Goal: Information Seeking & Learning: Compare options

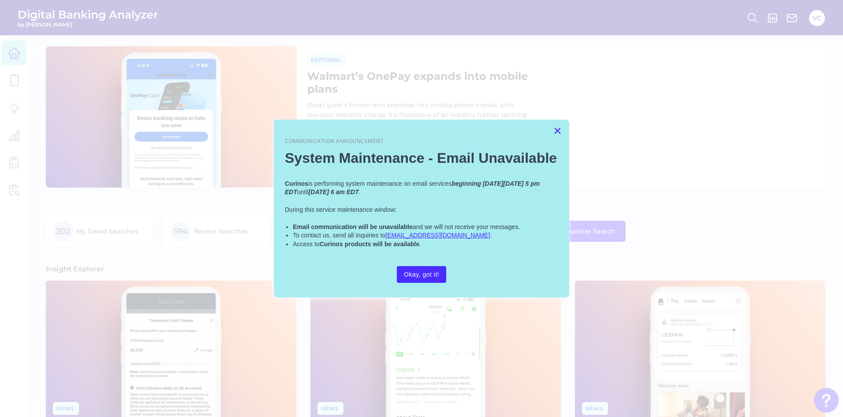
click at [558, 129] on button "×" at bounding box center [557, 130] width 8 height 14
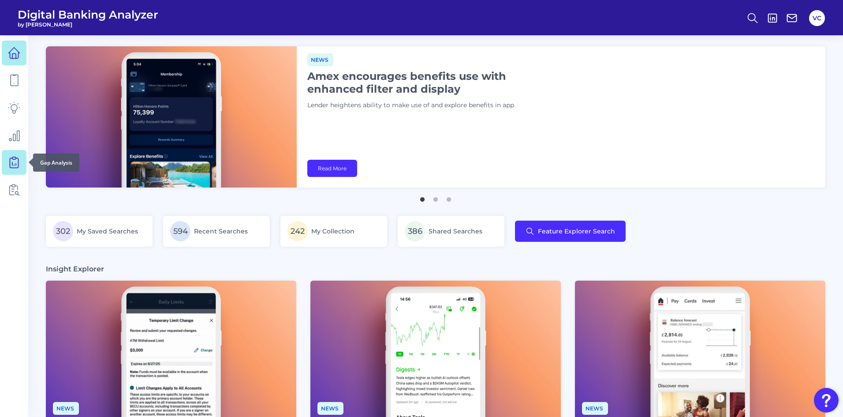
click at [15, 164] on icon at bounding box center [14, 162] width 12 height 12
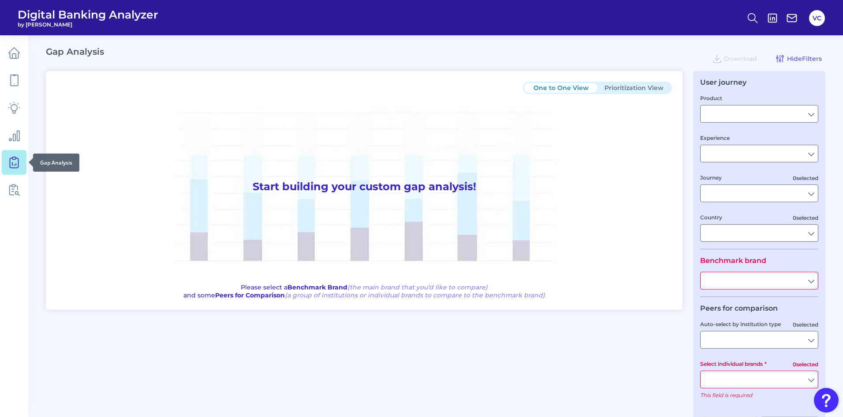
type input "Checking / Current Account"
type input "Mobile Servicing"
type input "Pre-Login Area, New Customer Onboarding, Login & Authentication, Accounts and t…"
type input "[GEOGRAPHIC_DATA]"
type input "All Select individual brands"
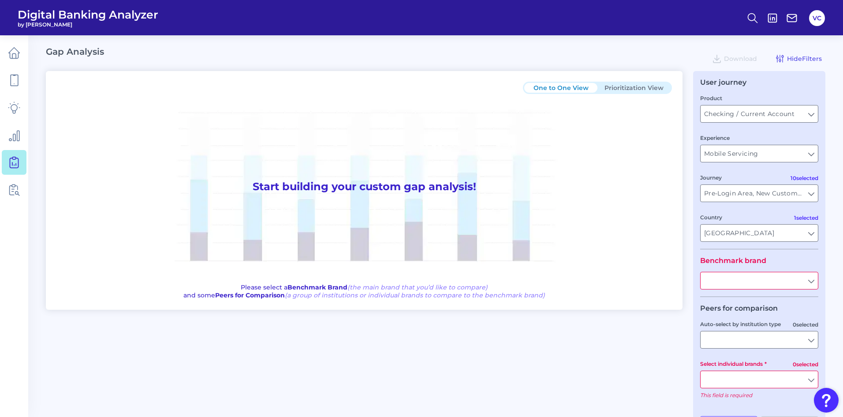
type input "All Journeys"
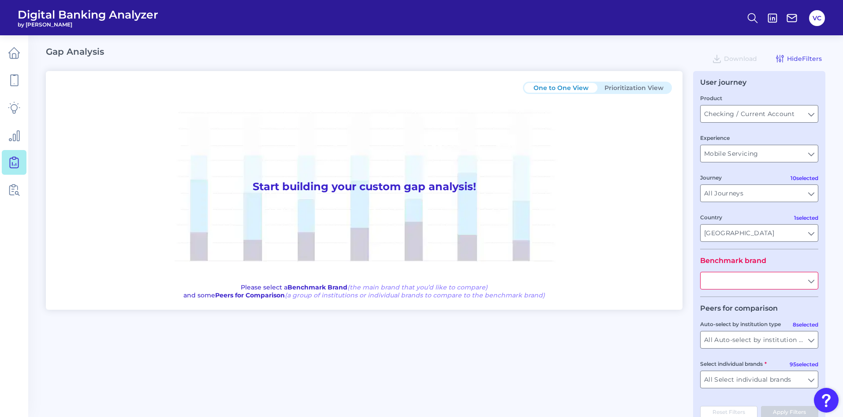
click at [745, 283] on input "text" at bounding box center [759, 280] width 117 height 17
click at [736, 301] on span "PNC Bank" at bounding box center [723, 300] width 30 height 8
type input "PNC Bank"
drag, startPoint x: 739, startPoint y: 334, endPoint x: 734, endPoint y: 347, distance: 13.8
click at [739, 336] on input "All Auto-select by institution types" at bounding box center [759, 339] width 117 height 17
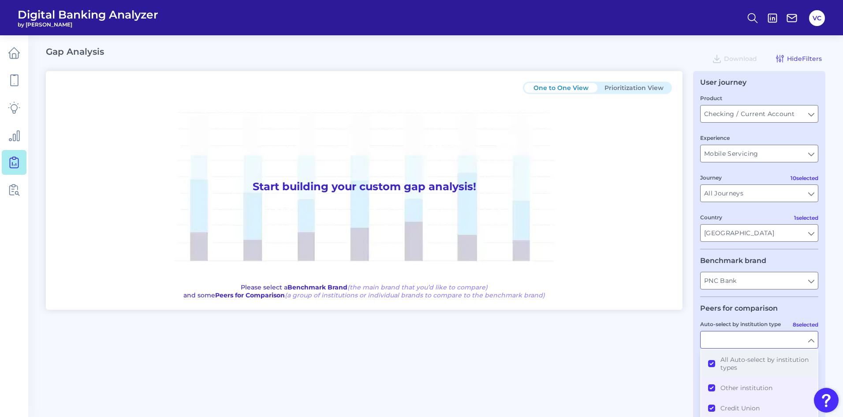
click at [711, 361] on button "All Auto-select by institution types" at bounding box center [759, 363] width 116 height 28
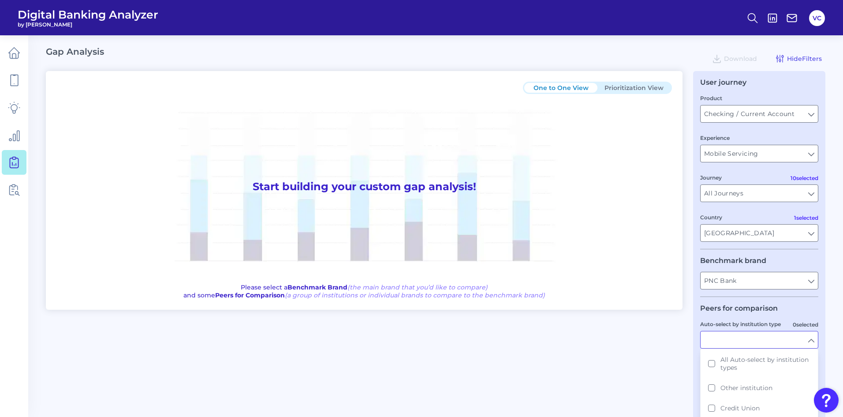
click at [644, 356] on div "One to One View Prioritization View Start building your custom gap analysis! Pl…" at bounding box center [436, 253] width 780 height 364
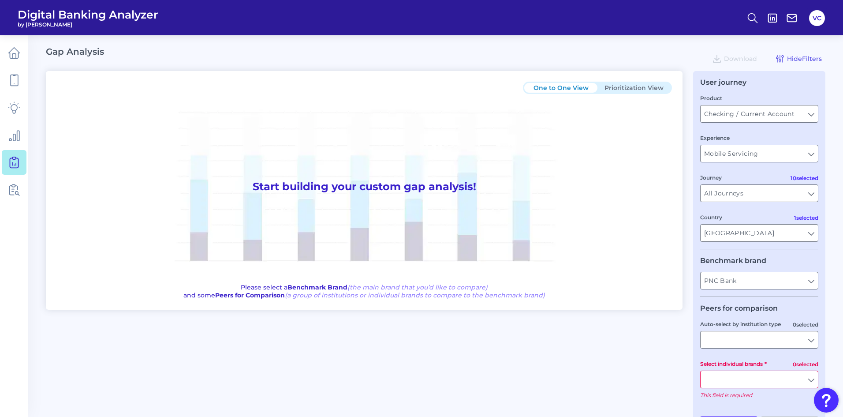
scroll to position [32, 0]
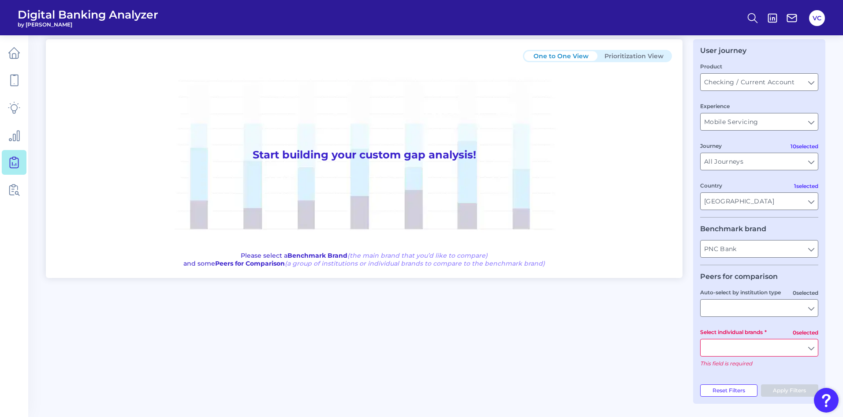
drag, startPoint x: 743, startPoint y: 350, endPoint x: 736, endPoint y: 354, distance: 7.7
click at [742, 351] on input "Select individual brands" at bounding box center [759, 347] width 117 height 17
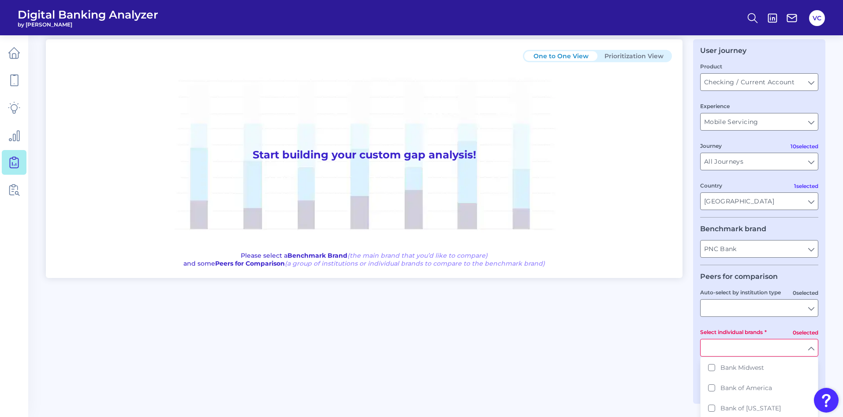
scroll to position [176, 0]
click at [711, 378] on button "Bank of America" at bounding box center [759, 373] width 116 height 20
click at [612, 377] on div "One to One View Prioritization View Start building your custom gap analysis! Pl…" at bounding box center [436, 216] width 780 height 354
type input "Bank of America"
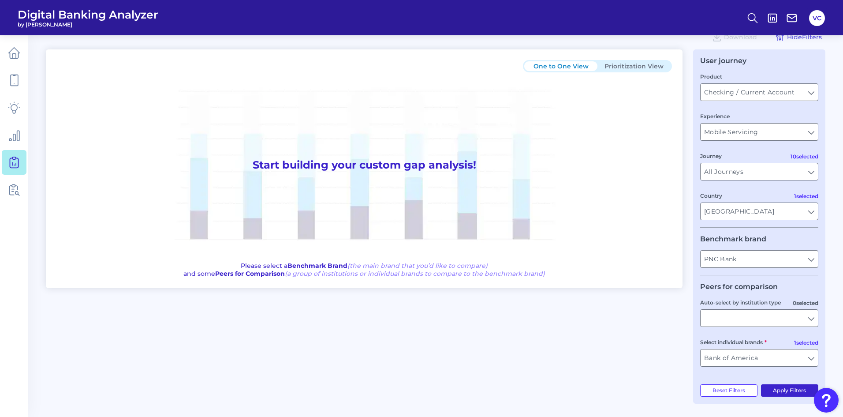
click at [797, 388] on button "Apply Filters" at bounding box center [790, 390] width 58 height 12
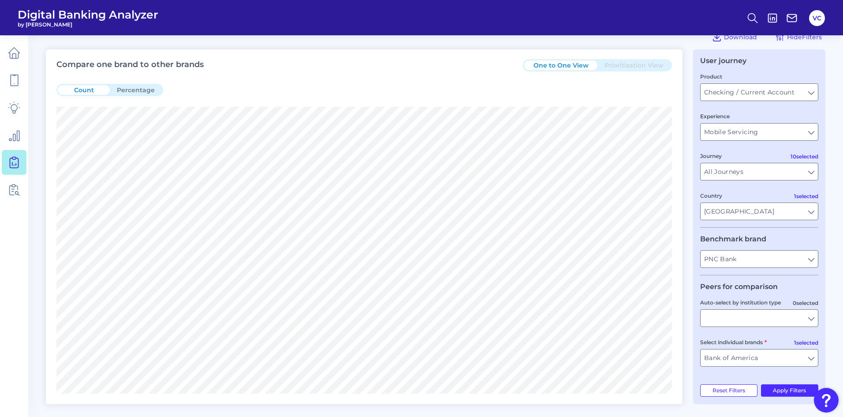
scroll to position [198, 0]
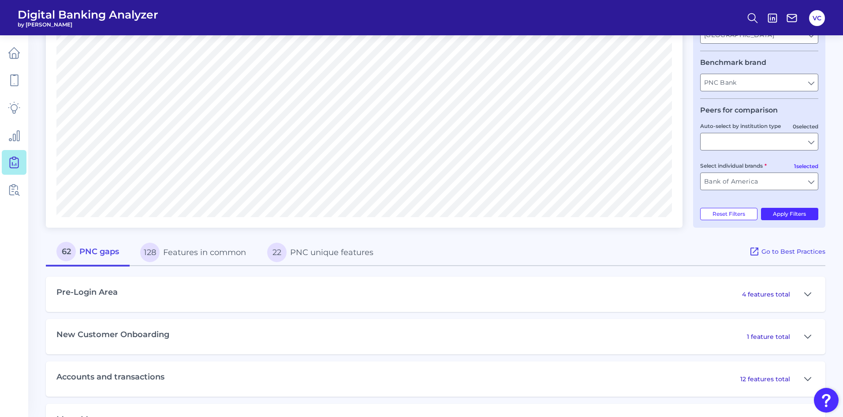
click at [354, 247] on button "22 PNC unique features" at bounding box center [320, 252] width 127 height 28
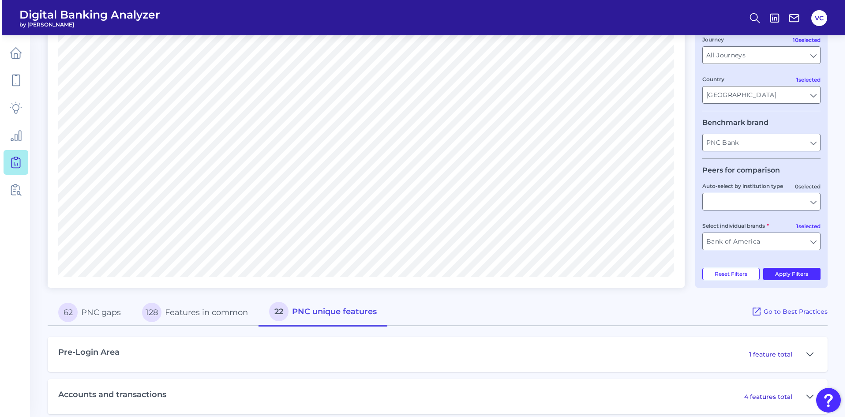
scroll to position [0, 0]
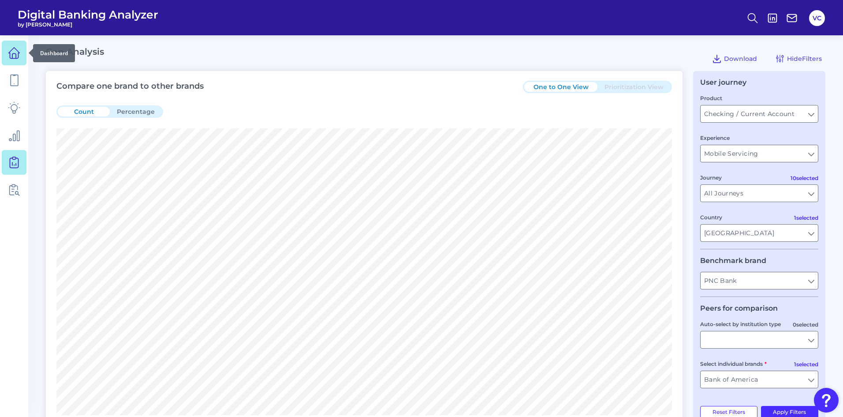
click at [8, 63] on link at bounding box center [14, 53] width 25 height 25
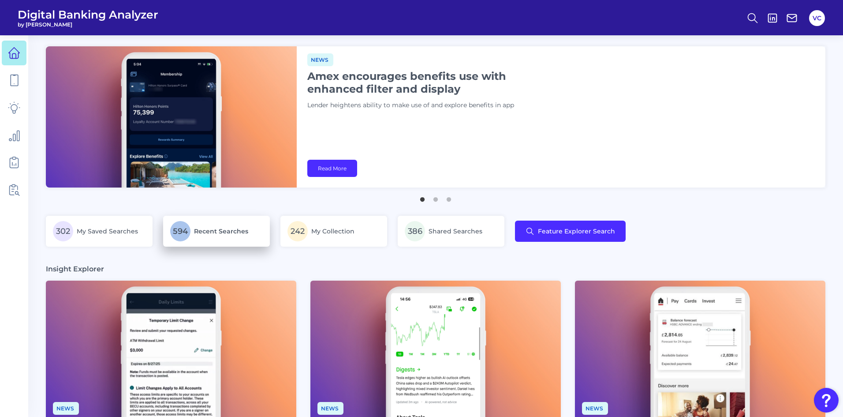
click at [209, 233] on span "Recent Searches" at bounding box center [221, 231] width 54 height 8
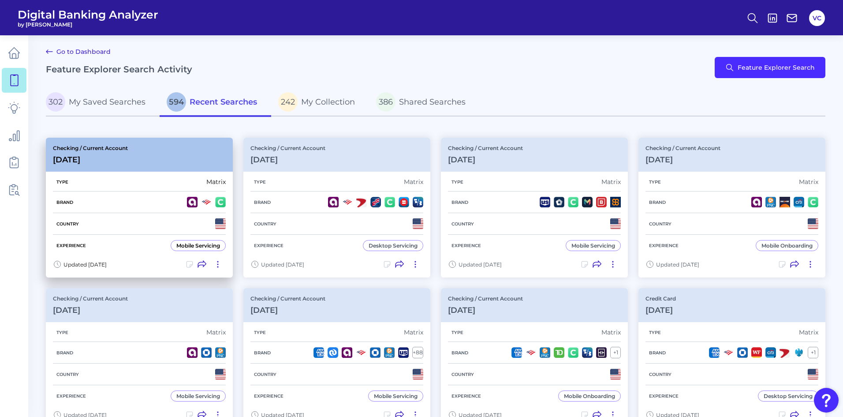
click at [166, 239] on div "Experience Mobile Servicing" at bounding box center [139, 246] width 173 height 22
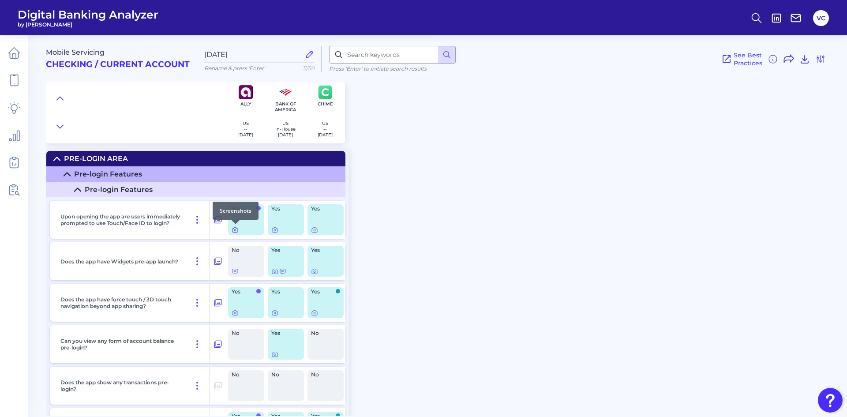
click at [232, 228] on icon at bounding box center [234, 230] width 5 height 5
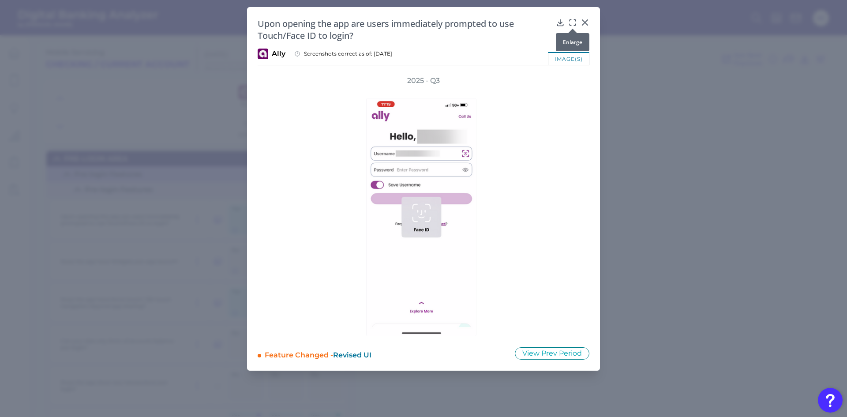
click at [573, 21] on icon at bounding box center [572, 22] width 9 height 9
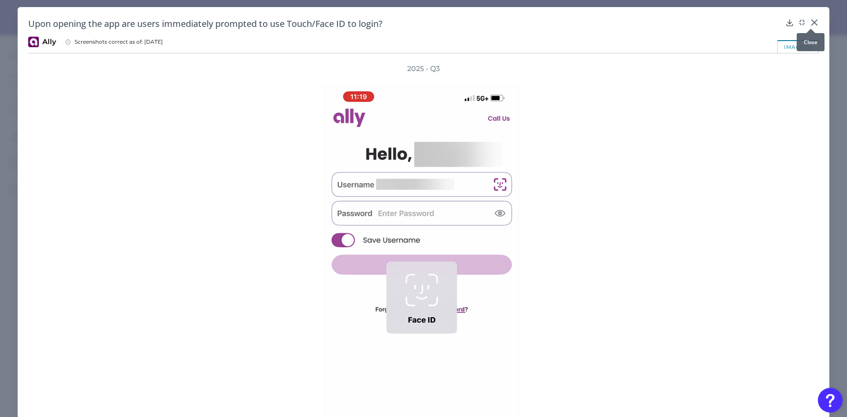
click at [810, 24] on icon at bounding box center [814, 22] width 9 height 9
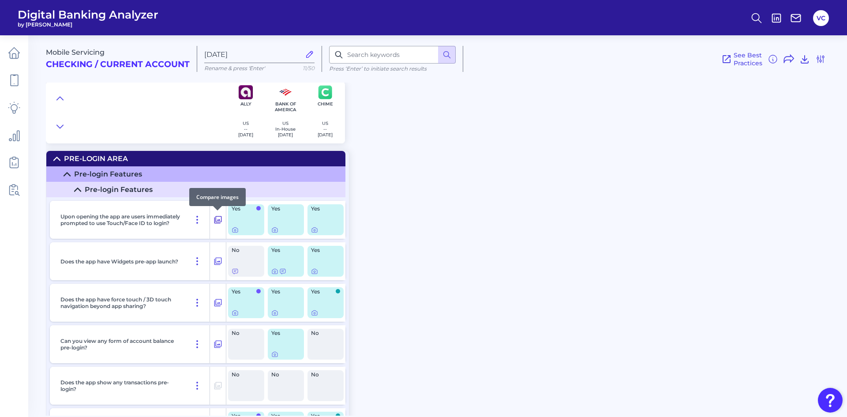
click at [219, 216] on icon at bounding box center [217, 219] width 7 height 7
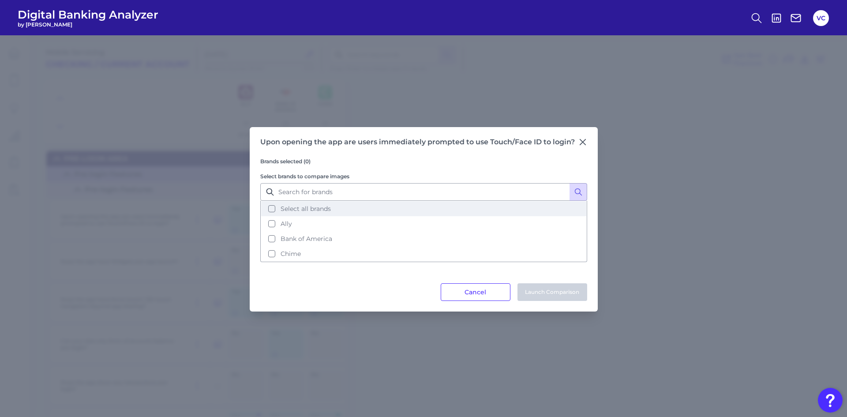
click at [270, 210] on button "Select all brands" at bounding box center [423, 208] width 325 height 15
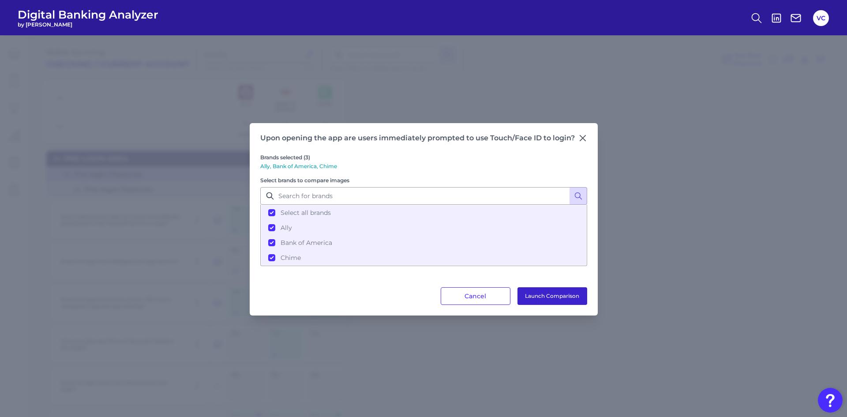
click at [554, 297] on button "Launch Comparison" at bounding box center [552, 296] width 70 height 18
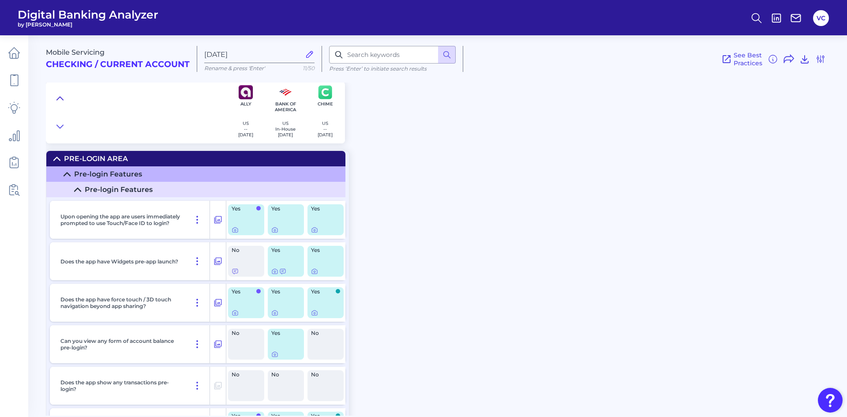
click at [61, 98] on icon at bounding box center [60, 98] width 6 height 3
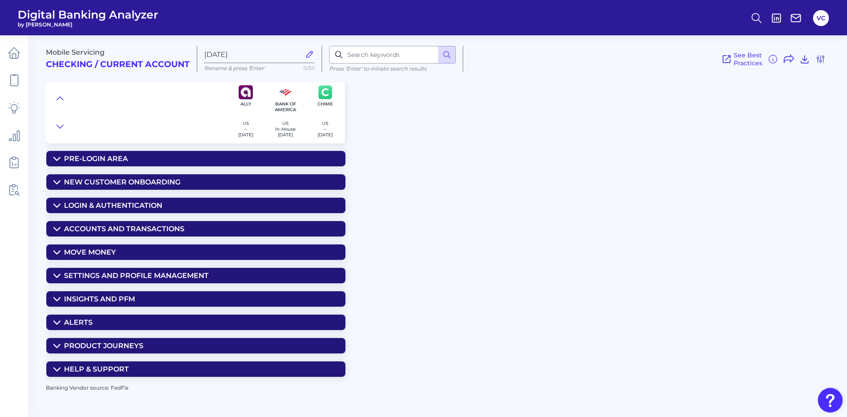
click at [158, 251] on summary "Move Money" at bounding box center [195, 251] width 299 height 15
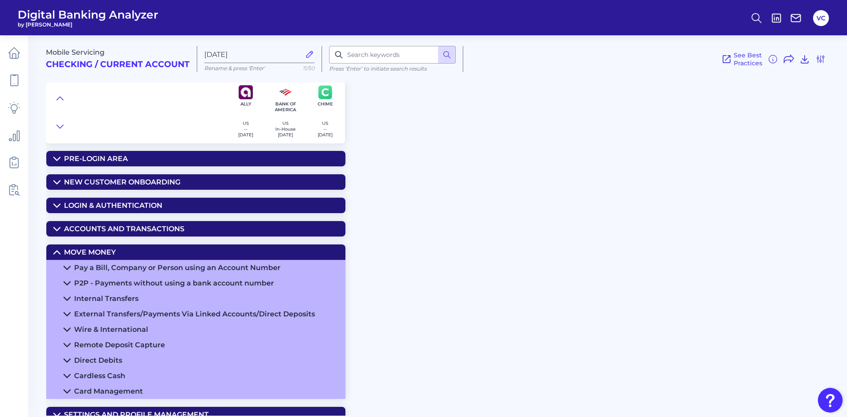
click at [163, 265] on div "Pay a Bill, Company or Person using an Account Number" at bounding box center [177, 267] width 206 height 8
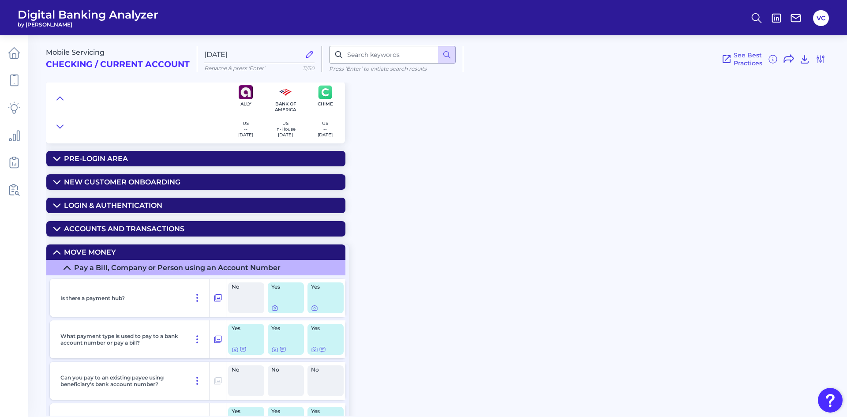
click at [216, 161] on summary "Pre-Login Area" at bounding box center [195, 158] width 299 height 15
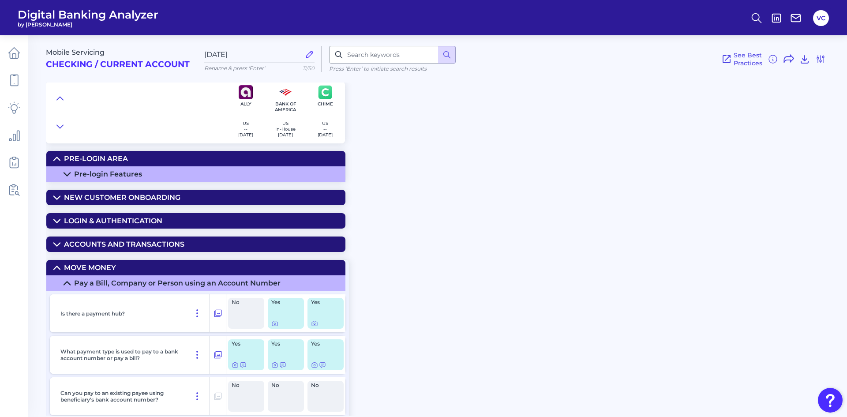
click at [140, 173] on div "Pre-login Features" at bounding box center [108, 174] width 68 height 8
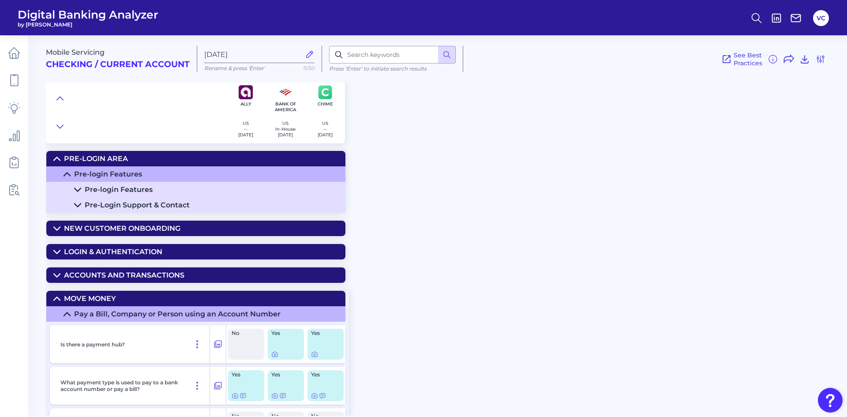
click at [157, 207] on div "Pre-Login Support & Contact" at bounding box center [137, 205] width 105 height 8
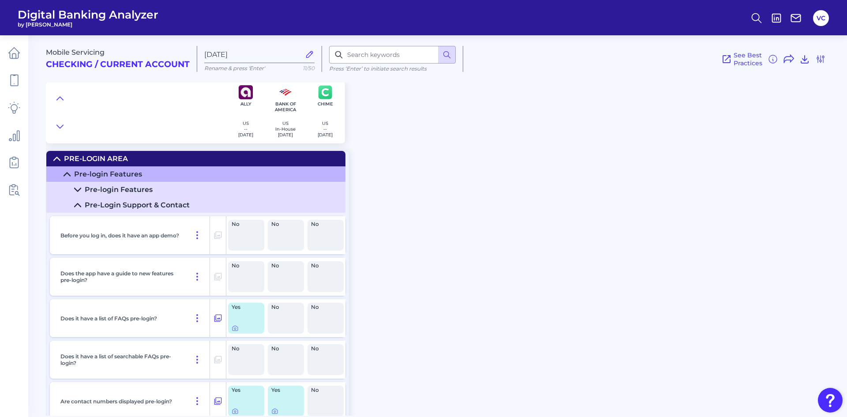
click at [149, 188] on div "Pre-login Features" at bounding box center [119, 189] width 68 height 8
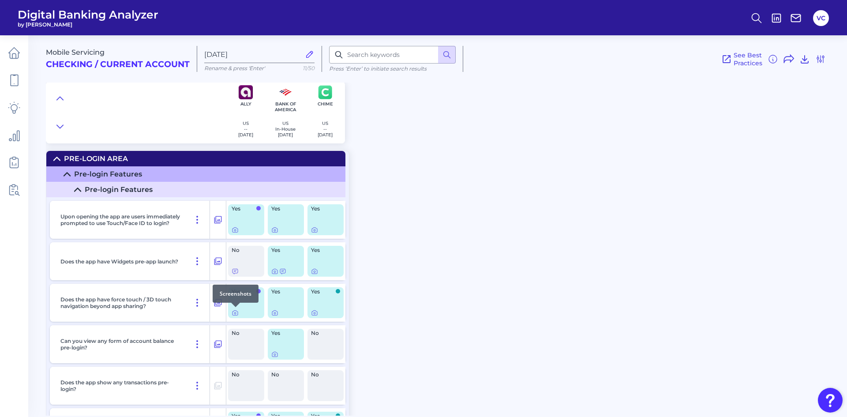
click at [235, 310] on div at bounding box center [235, 306] width 9 height 9
click at [235, 311] on icon at bounding box center [234, 312] width 7 height 7
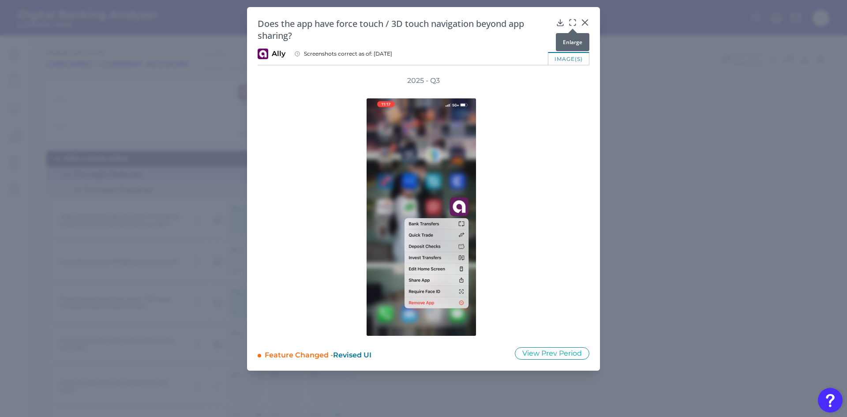
click at [573, 19] on icon at bounding box center [572, 22] width 9 height 9
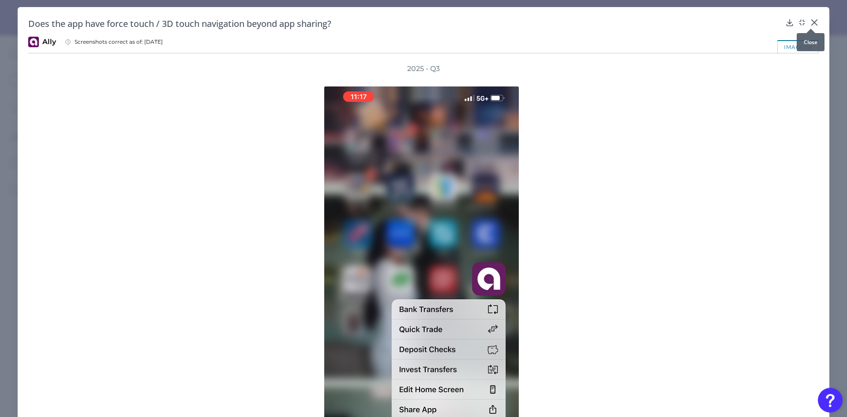
click at [810, 19] on icon at bounding box center [814, 22] width 9 height 9
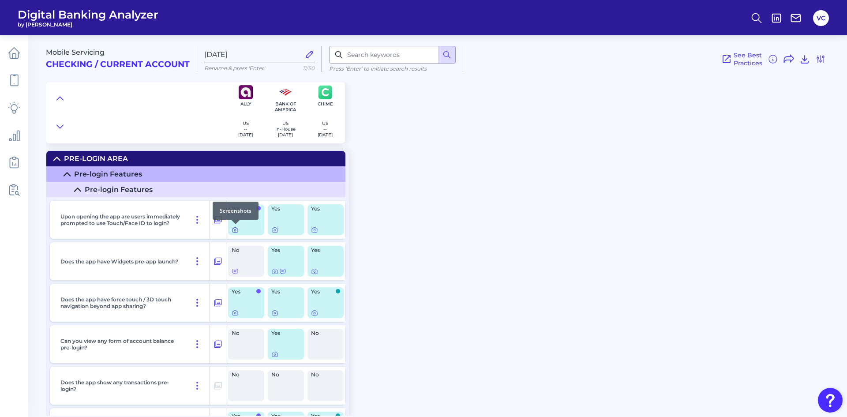
click at [235, 229] on icon at bounding box center [235, 230] width 2 height 2
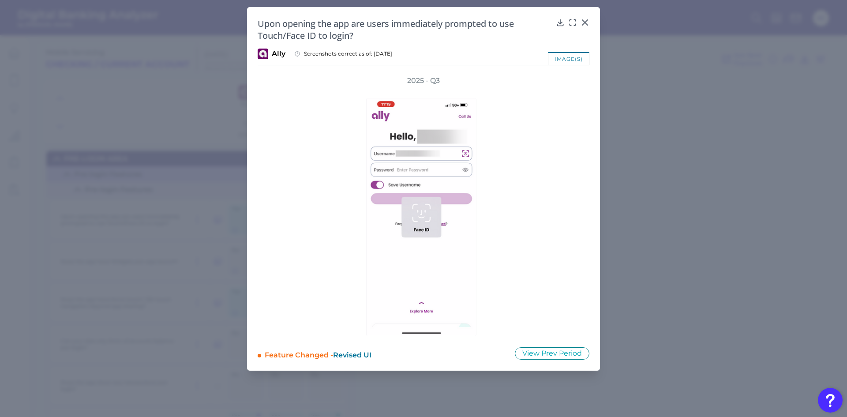
click at [572, 27] on div "Upon opening the app are users immediately prompted to use Touch/Face ID to log…" at bounding box center [423, 30] width 332 height 24
click at [573, 23] on icon at bounding box center [572, 22] width 9 height 9
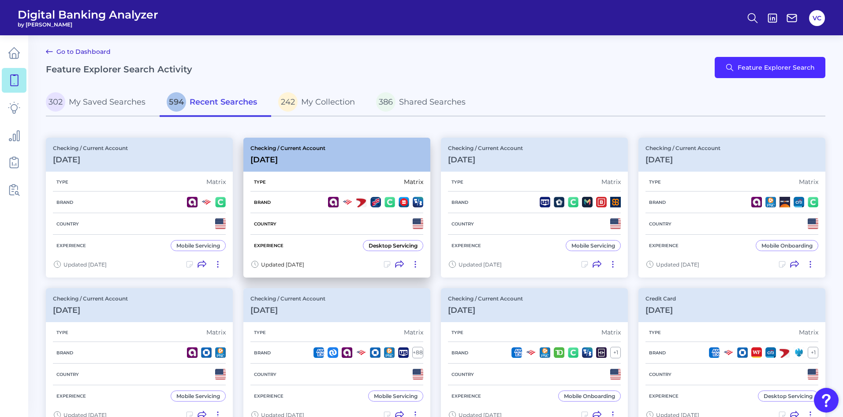
click at [328, 218] on div "Country" at bounding box center [336, 224] width 173 height 22
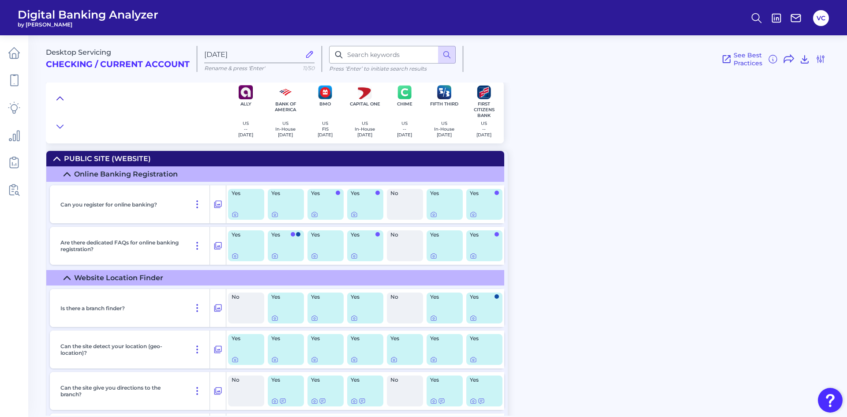
click at [60, 99] on icon at bounding box center [59, 98] width 7 height 9
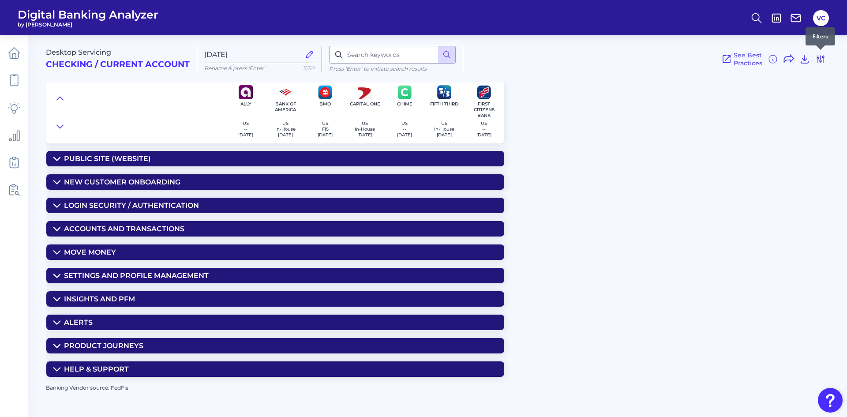
click at [824, 56] on icon at bounding box center [820, 59] width 11 height 11
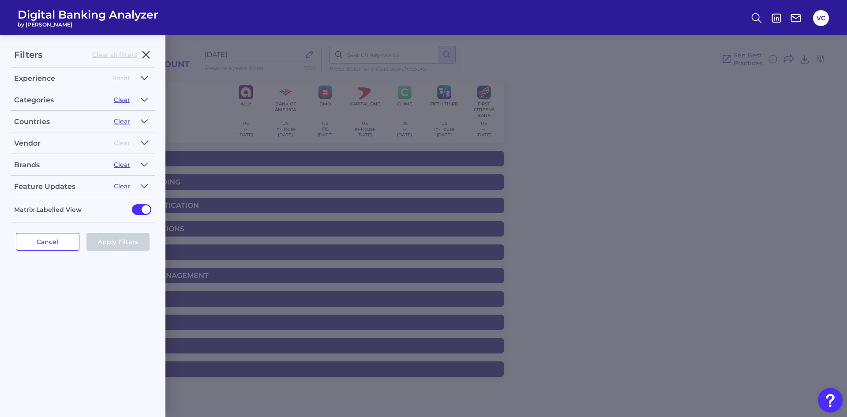
click at [145, 78] on icon "button" at bounding box center [144, 77] width 6 height 3
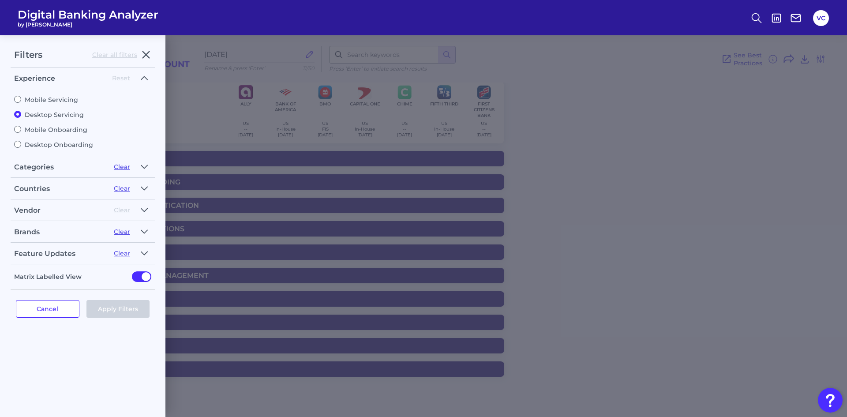
click at [59, 101] on label "Mobile Servicing" at bounding box center [82, 100] width 137 height 8
click at [21, 101] on input "Mobile Servicing" at bounding box center [17, 99] width 7 height 7
radio input "true"
radio input "false"
click at [131, 311] on button "Apply Filters" at bounding box center [117, 309] width 63 height 18
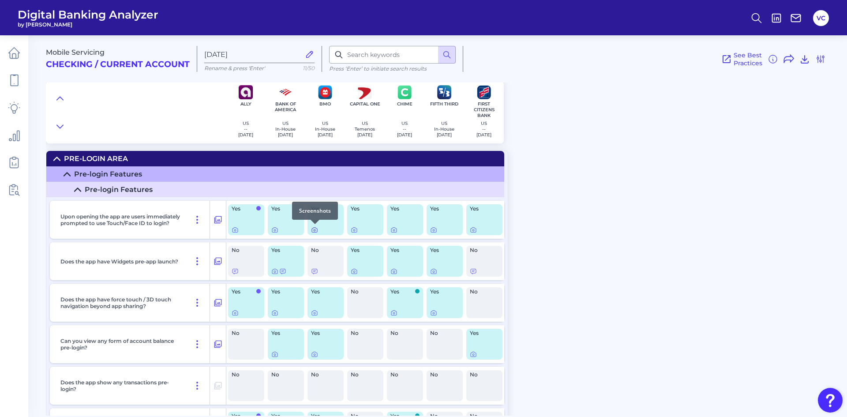
click at [314, 231] on icon at bounding box center [314, 229] width 7 height 7
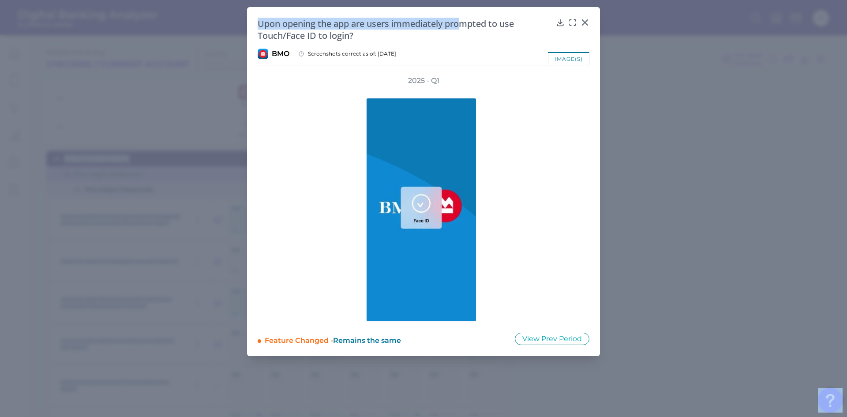
drag, startPoint x: 460, startPoint y: 13, endPoint x: 993, endPoint y: -5, distance: 532.5
click at [843, 0] on html "Digital Banking Analyzer by Curinos VC Mobile Servicing Checking / Current Acco…" at bounding box center [423, 208] width 847 height 417
click at [584, 23] on icon at bounding box center [584, 22] width 5 height 5
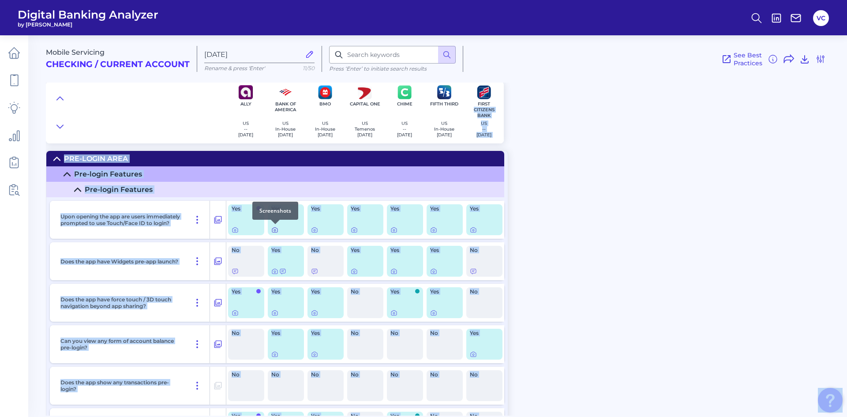
click at [276, 231] on icon at bounding box center [274, 229] width 7 height 7
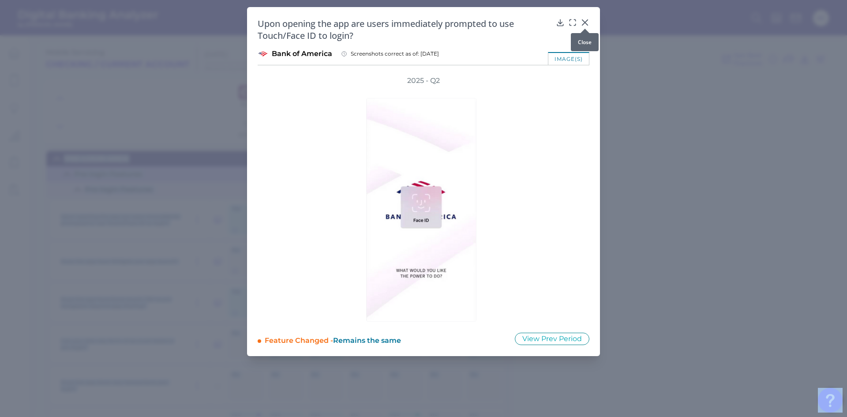
click at [586, 24] on icon at bounding box center [584, 22] width 5 height 5
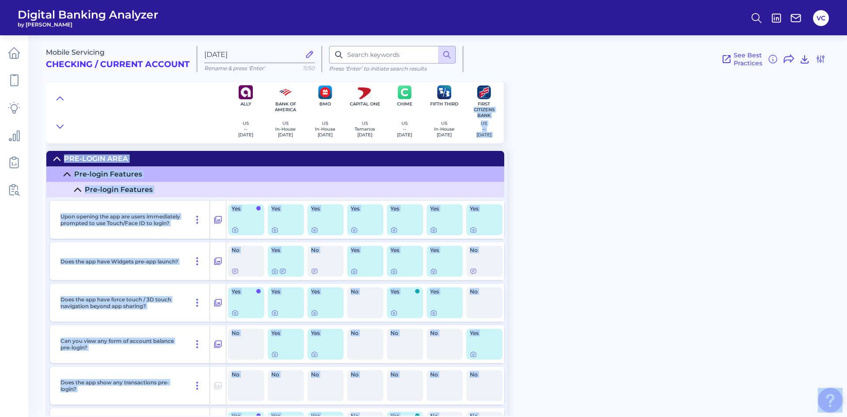
click at [582, 245] on div "Mobile Servicing Checking / Current Account [DATE] Rename & press 'Enter' 11/50…" at bounding box center [446, 222] width 801 height 387
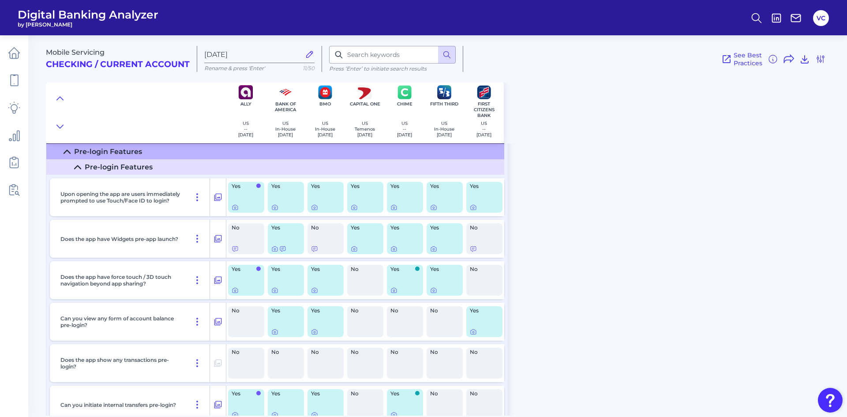
scroll to position [44, 0]
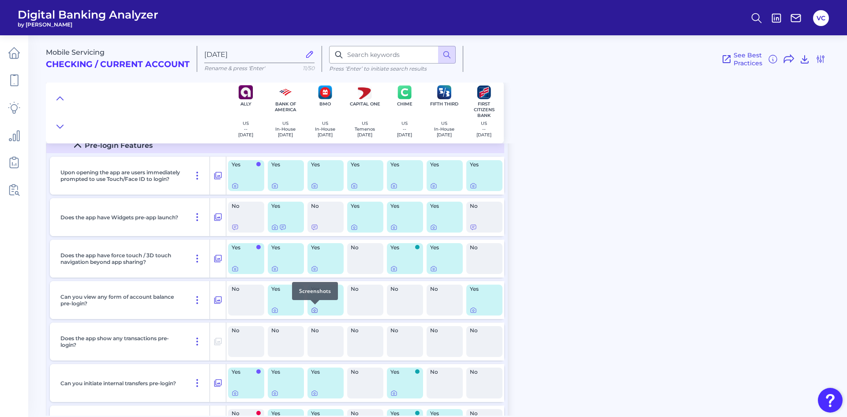
click at [315, 311] on icon at bounding box center [314, 311] width 2 height 2
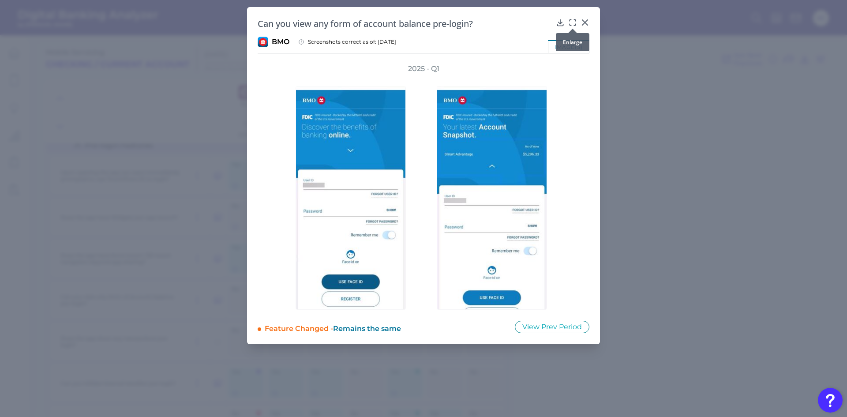
click at [571, 22] on icon at bounding box center [572, 22] width 9 height 9
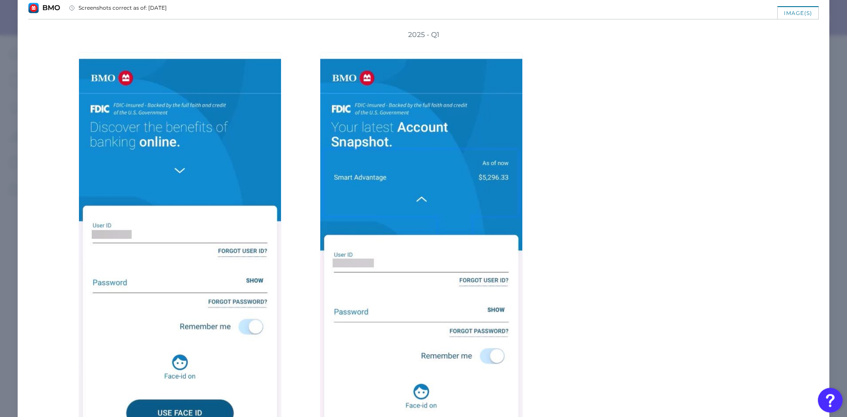
scroll to position [0, 0]
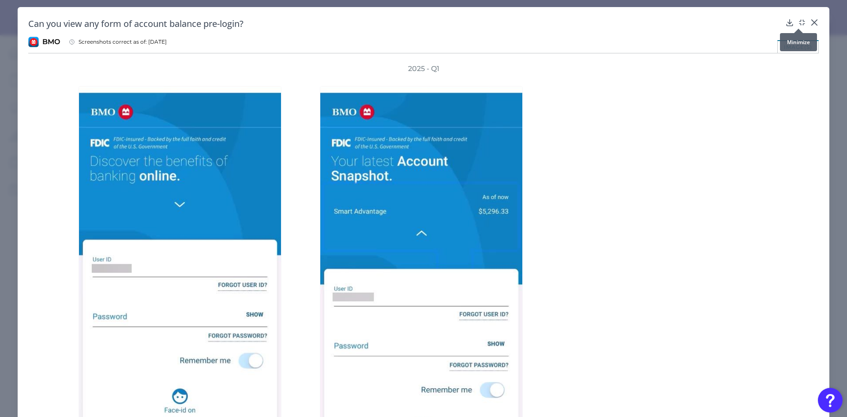
click at [796, 25] on div at bounding box center [798, 28] width 9 height 9
click at [798, 23] on icon at bounding box center [801, 22] width 9 height 9
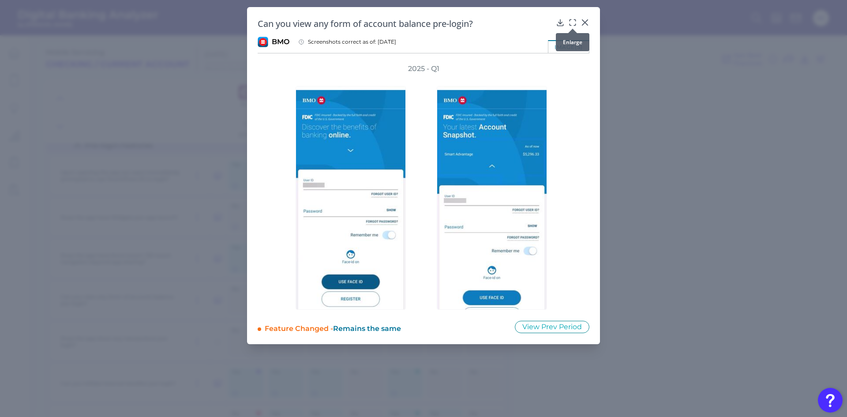
click at [573, 25] on div at bounding box center [572, 28] width 9 height 9
click at [571, 22] on icon at bounding box center [572, 22] width 9 height 9
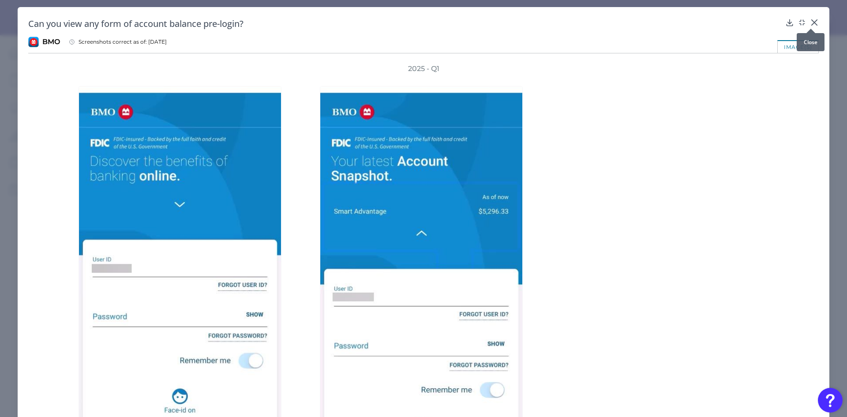
click at [810, 20] on icon at bounding box center [814, 22] width 9 height 9
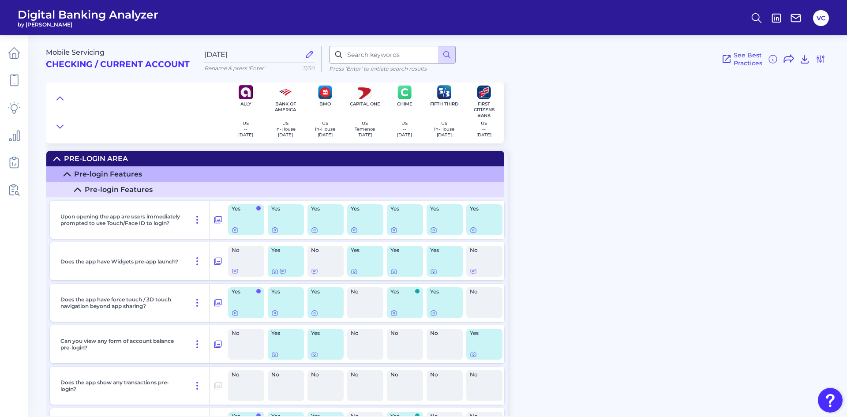
click at [118, 170] on div "Pre-login Features" at bounding box center [108, 174] width 68 height 8
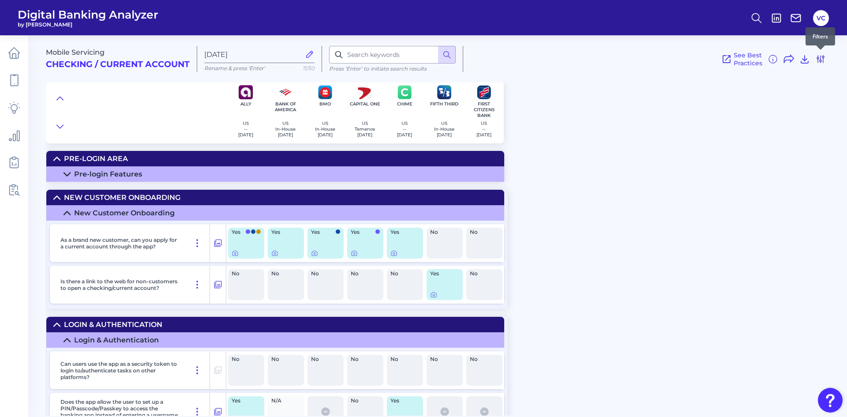
click at [816, 59] on icon at bounding box center [820, 59] width 11 height 11
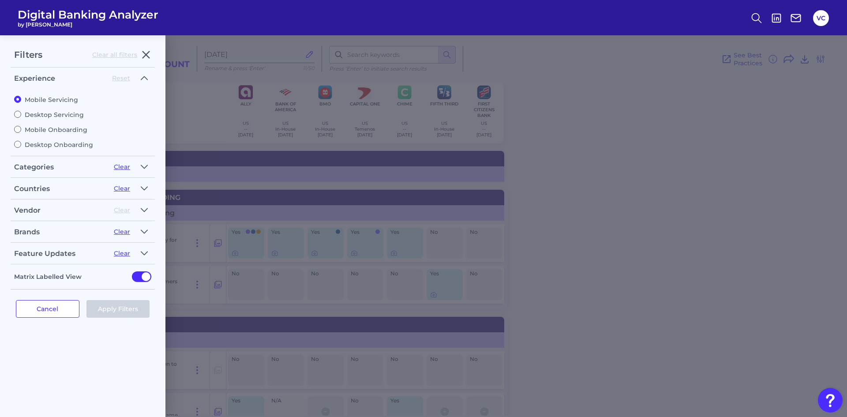
click at [52, 145] on label "Desktop Onboarding" at bounding box center [82, 145] width 137 height 8
click at [21, 145] on input "Desktop Onboarding" at bounding box center [17, 144] width 7 height 7
radio input "true"
radio input "false"
click at [49, 131] on label "Mobile Onboarding" at bounding box center [82, 130] width 137 height 8
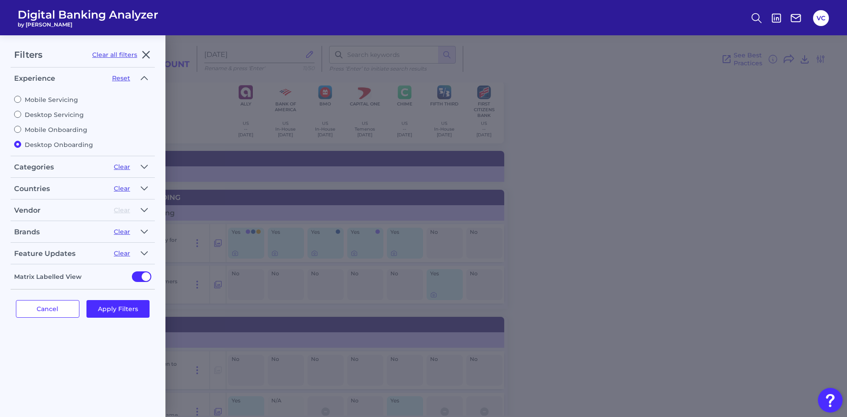
click at [21, 131] on input "Mobile Onboarding" at bounding box center [17, 129] width 7 height 7
radio input "true"
radio input "false"
click at [113, 313] on button "Apply Filters" at bounding box center [117, 309] width 63 height 18
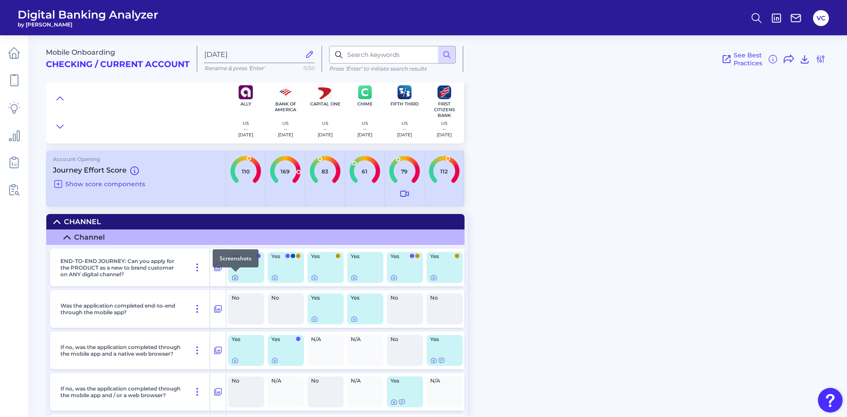
click at [236, 279] on icon at bounding box center [234, 277] width 7 height 7
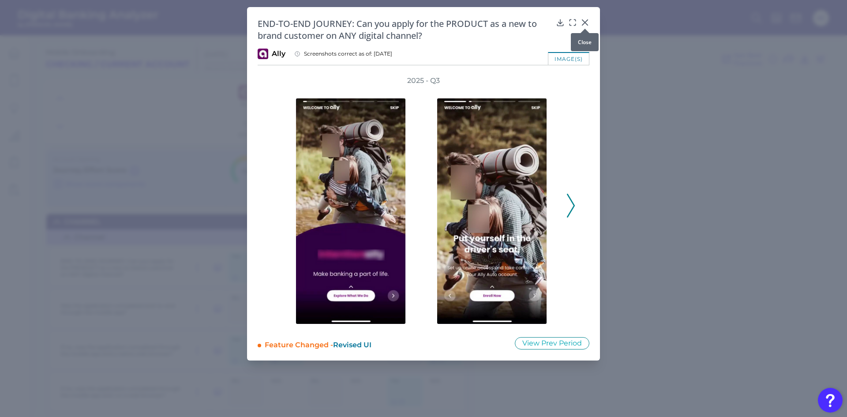
click at [585, 23] on icon at bounding box center [584, 22] width 9 height 9
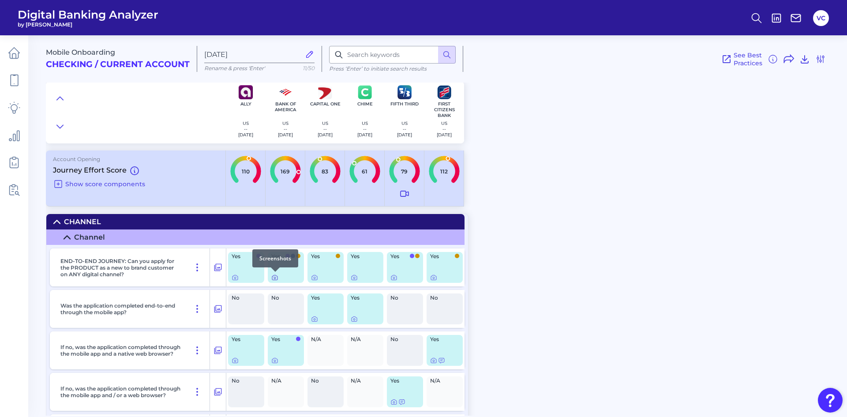
click at [273, 279] on icon at bounding box center [274, 277] width 7 height 7
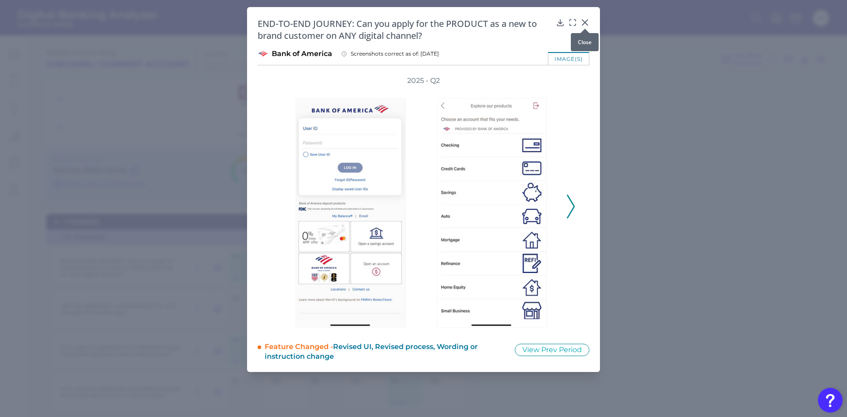
click at [586, 22] on icon at bounding box center [584, 22] width 5 height 5
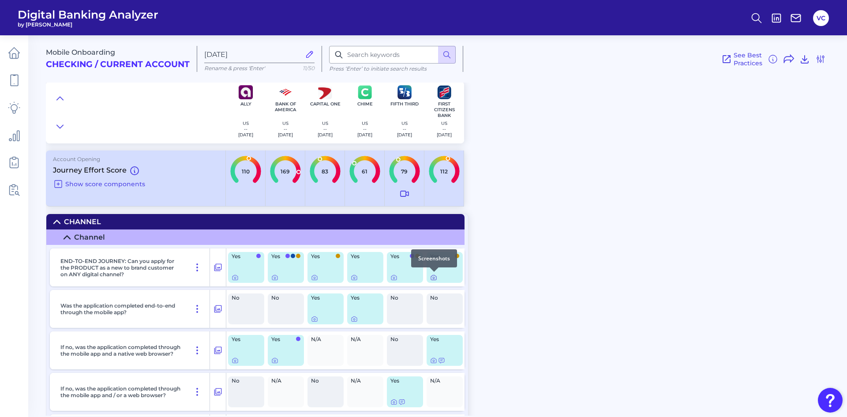
click at [433, 277] on icon at bounding box center [433, 277] width 7 height 7
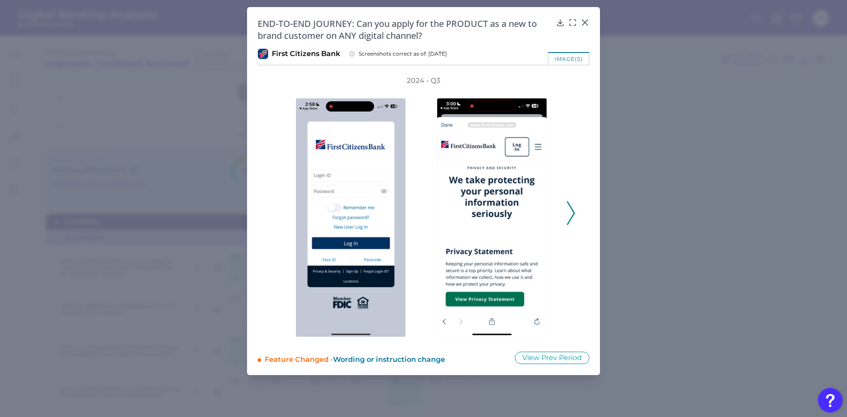
click at [575, 58] on div "image(s)" at bounding box center [568, 58] width 41 height 13
click at [561, 61] on div "image(s)" at bounding box center [568, 58] width 41 height 13
click at [490, 56] on div "image(s)" at bounding box center [423, 58] width 332 height 13
click at [558, 60] on div "image(s)" at bounding box center [568, 58] width 41 height 13
click at [576, 60] on div "image(s)" at bounding box center [568, 58] width 41 height 13
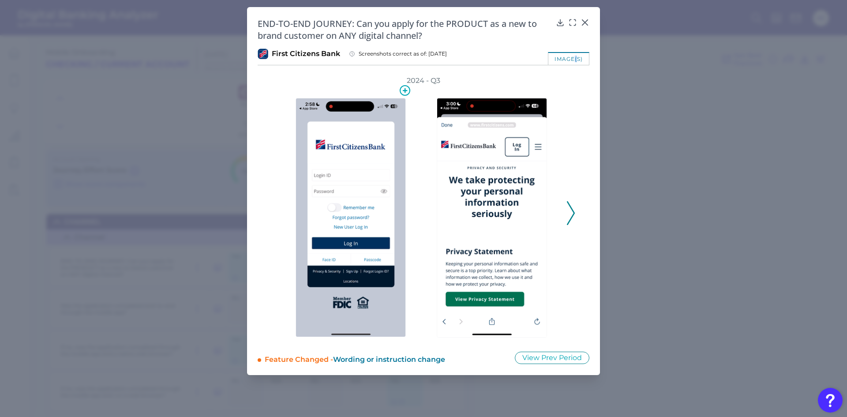
click at [358, 213] on img at bounding box center [350, 217] width 110 height 239
click at [575, 72] on div "END-TO-END JOURNEY: Can you apply for the PRODUCT as a new to brand customer on…" at bounding box center [423, 191] width 353 height 368
click at [573, 23] on icon at bounding box center [572, 22] width 9 height 9
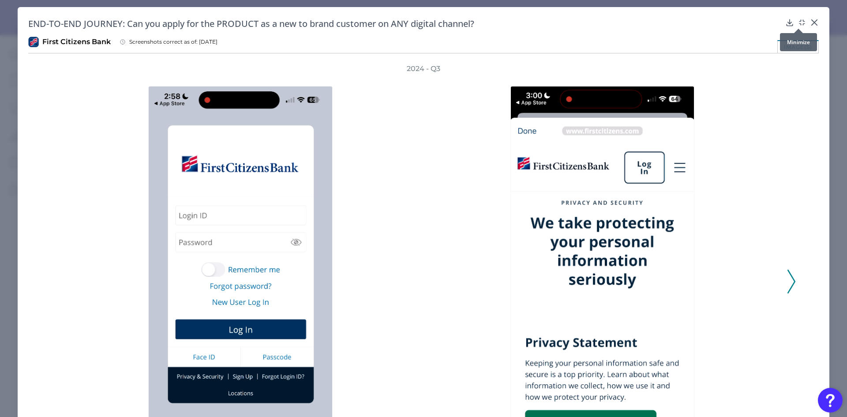
click at [798, 18] on icon at bounding box center [801, 22] width 9 height 9
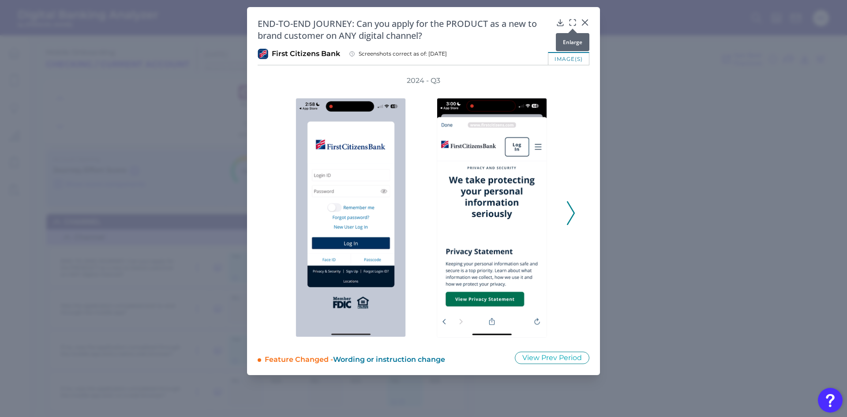
click at [573, 21] on icon at bounding box center [572, 22] width 9 height 9
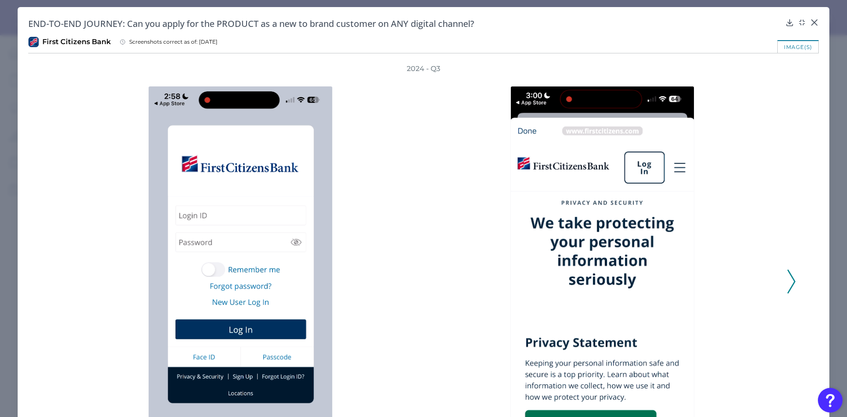
click at [788, 49] on div "image(s)" at bounding box center [797, 46] width 41 height 13
click at [810, 22] on icon at bounding box center [814, 22] width 9 height 9
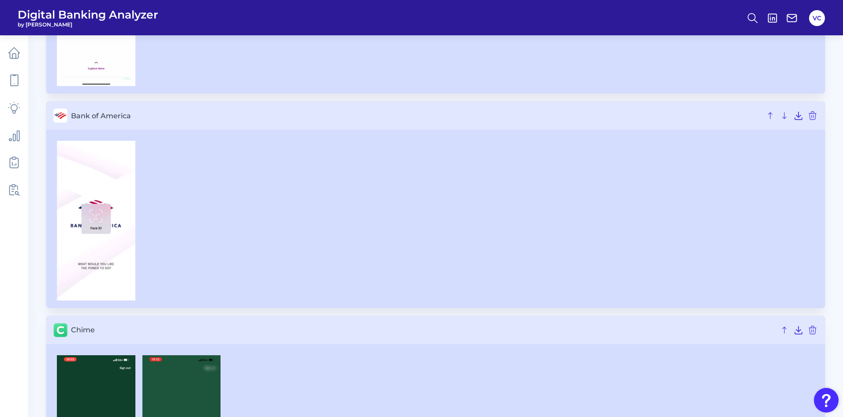
scroll to position [265, 0]
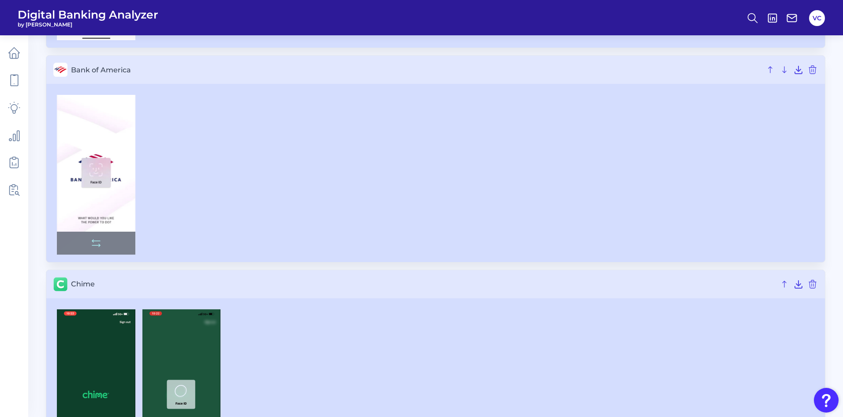
click at [99, 215] on img at bounding box center [96, 175] width 78 height 160
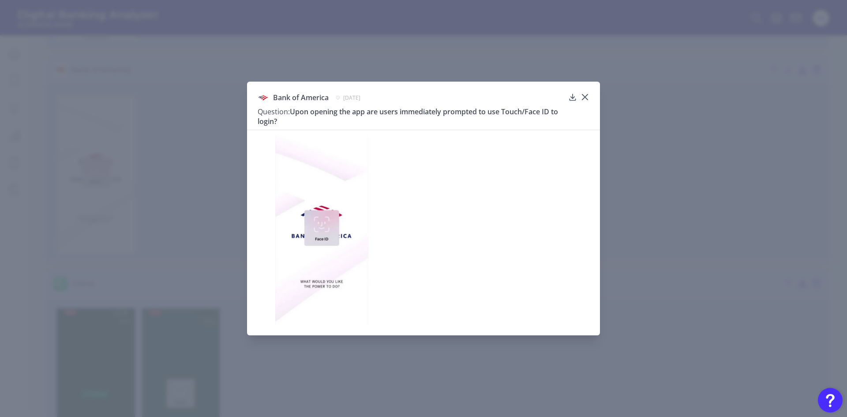
click at [341, 274] on img at bounding box center [321, 230] width 93 height 190
click at [285, 274] on img at bounding box center [321, 230] width 93 height 190
click at [259, 277] on div at bounding box center [423, 227] width 353 height 195
drag, startPoint x: 331, startPoint y: 277, endPoint x: 361, endPoint y: 259, distance: 35.6
click at [331, 277] on img at bounding box center [321, 230] width 93 height 190
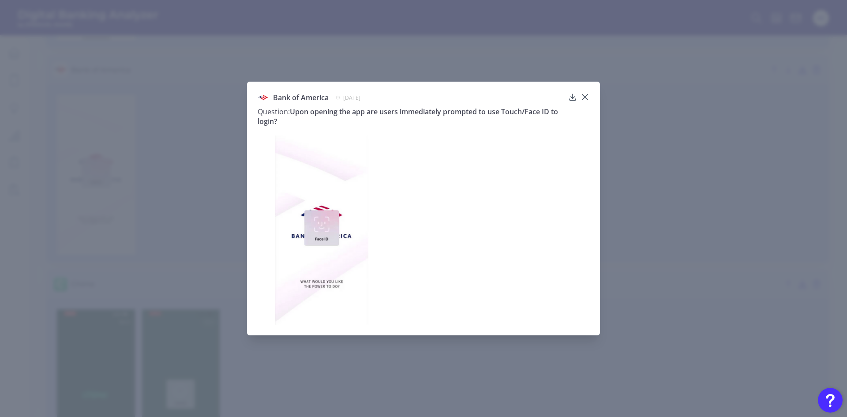
click at [398, 250] on div at bounding box center [423, 230] width 305 height 190
click at [501, 231] on div at bounding box center [423, 230] width 305 height 190
click at [589, 96] on icon at bounding box center [584, 97] width 9 height 9
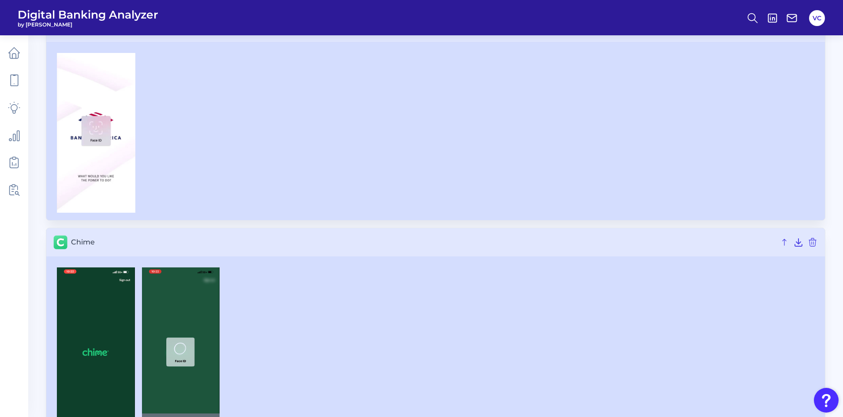
scroll to position [347, 0]
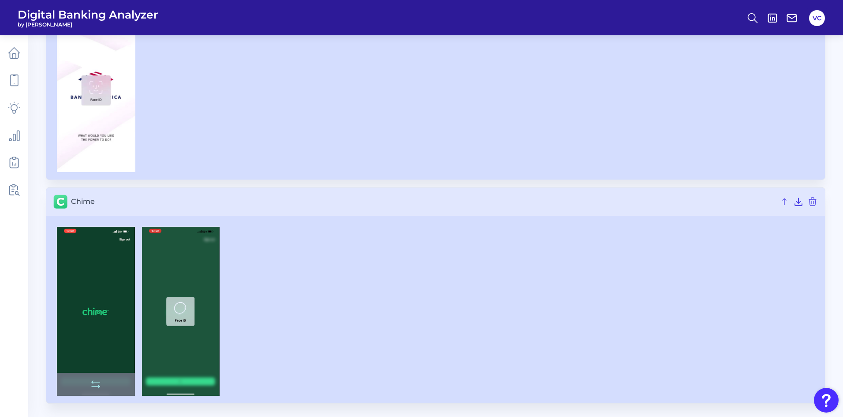
click at [84, 315] on img at bounding box center [96, 311] width 78 height 169
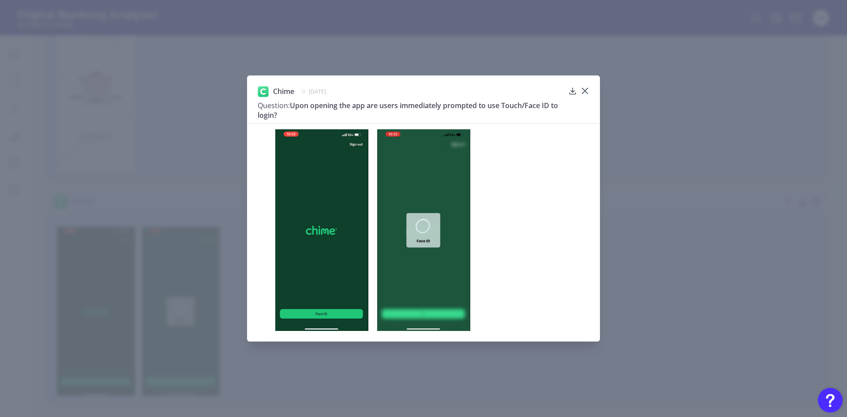
click at [313, 230] on img at bounding box center [321, 229] width 93 height 201
click at [582, 93] on div at bounding box center [584, 97] width 9 height 9
click at [587, 92] on icon at bounding box center [584, 90] width 9 height 9
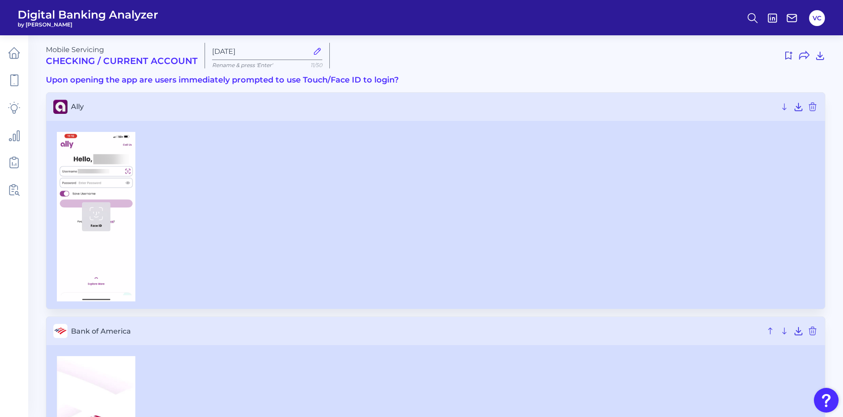
scroll to position [0, 0]
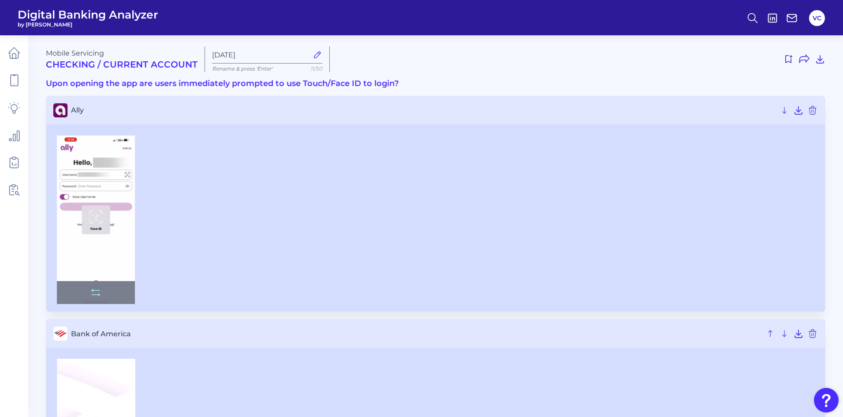
click at [76, 259] on img at bounding box center [96, 219] width 78 height 169
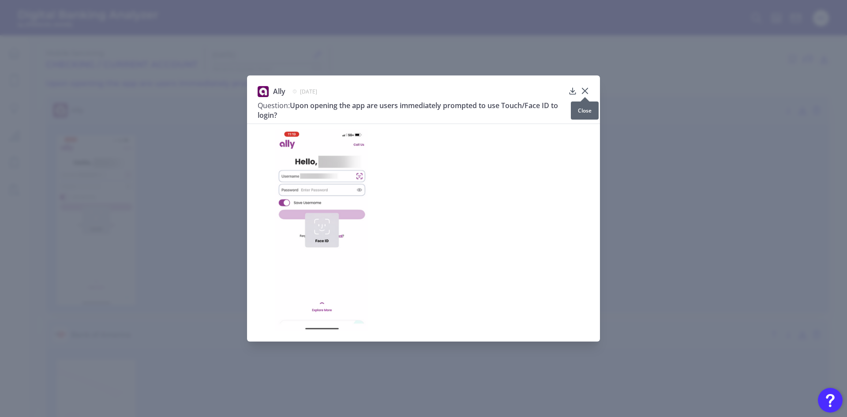
click at [583, 91] on icon at bounding box center [584, 90] width 9 height 9
